Goal: Task Accomplishment & Management: Use online tool/utility

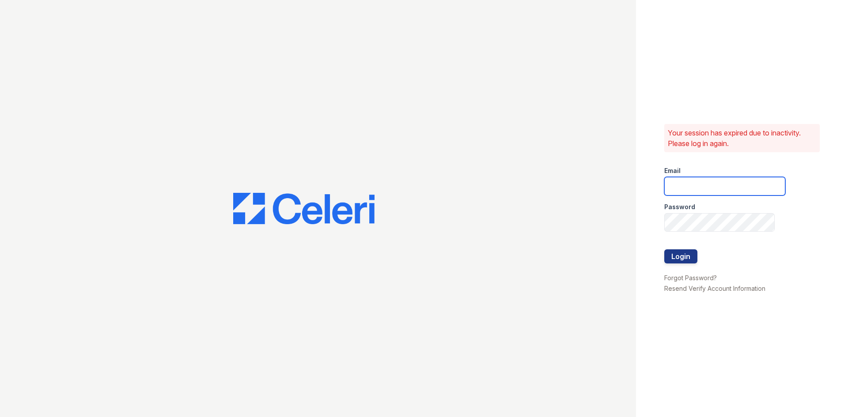
type input "[EMAIL_ADDRESS][DOMAIN_NAME]"
click at [682, 265] on div at bounding box center [724, 268] width 121 height 9
click at [685, 261] on button "Login" at bounding box center [680, 256] width 33 height 14
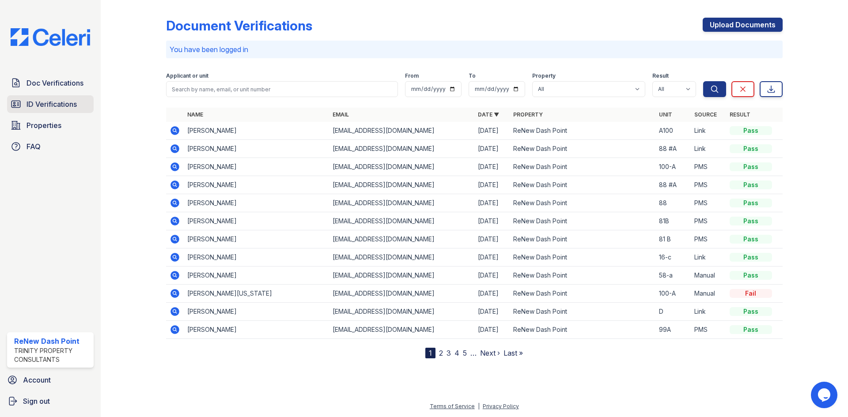
click at [33, 108] on span "ID Verifications" at bounding box center [51, 104] width 50 height 11
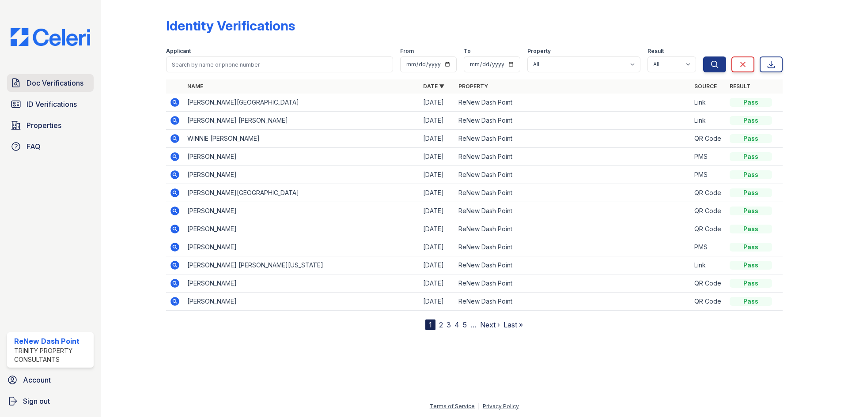
click at [48, 89] on link "Doc Verifications" at bounding box center [50, 83] width 87 height 18
click at [45, 106] on span "ID Verifications" at bounding box center [51, 104] width 50 height 11
click at [38, 81] on span "Doc Verifications" at bounding box center [54, 83] width 57 height 11
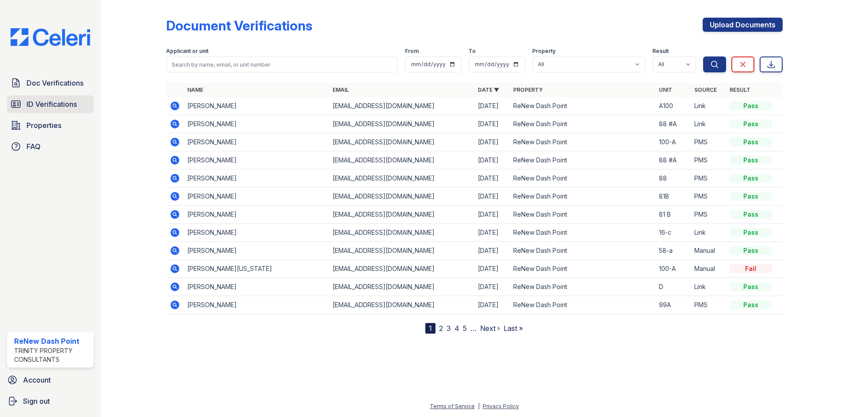
click at [38, 106] on span "ID Verifications" at bounding box center [51, 104] width 50 height 11
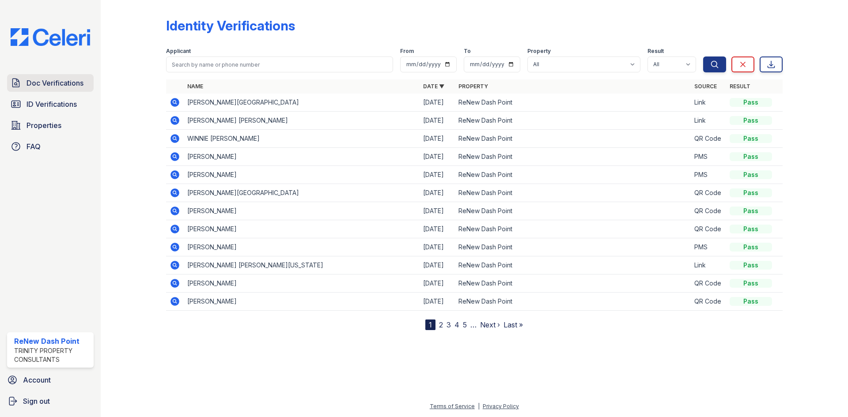
click at [55, 88] on span "Doc Verifications" at bounding box center [54, 83] width 57 height 11
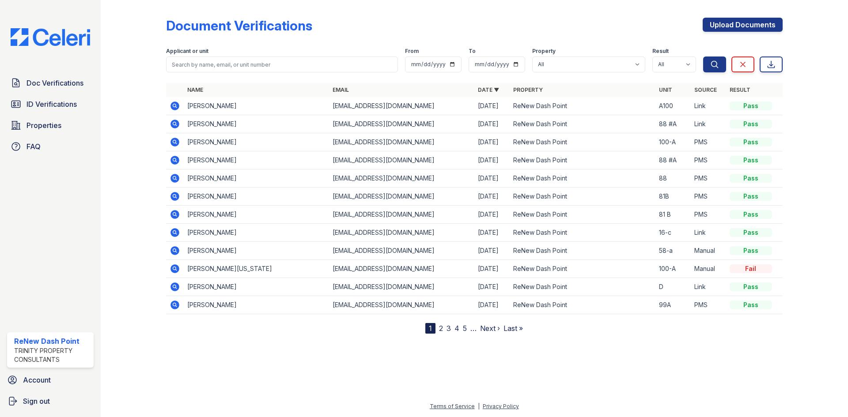
click at [58, 100] on span "ID Verifications" at bounding box center [51, 104] width 50 height 11
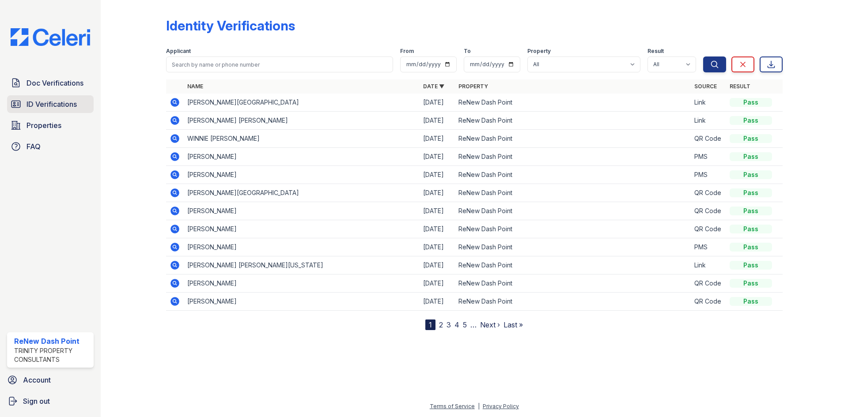
click at [66, 105] on span "ID Verifications" at bounding box center [51, 104] width 50 height 11
click at [59, 109] on span "ID Verifications" at bounding box center [51, 104] width 50 height 11
click at [43, 113] on link "ID Verifications" at bounding box center [50, 104] width 87 height 18
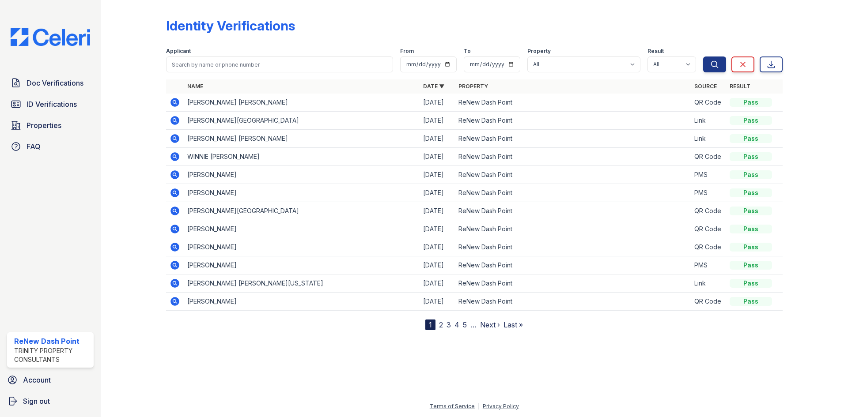
click at [45, 110] on link "ID Verifications" at bounding box center [50, 104] width 87 height 18
click at [174, 103] on icon at bounding box center [174, 102] width 2 height 2
